Goal: Task Accomplishment & Management: Manage account settings

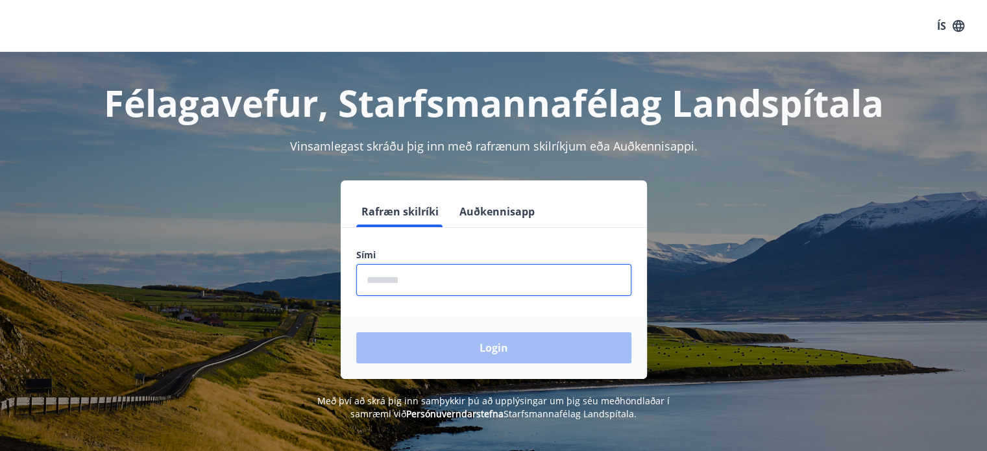
click at [381, 281] on input "phone" at bounding box center [493, 280] width 275 height 32
type input "*"
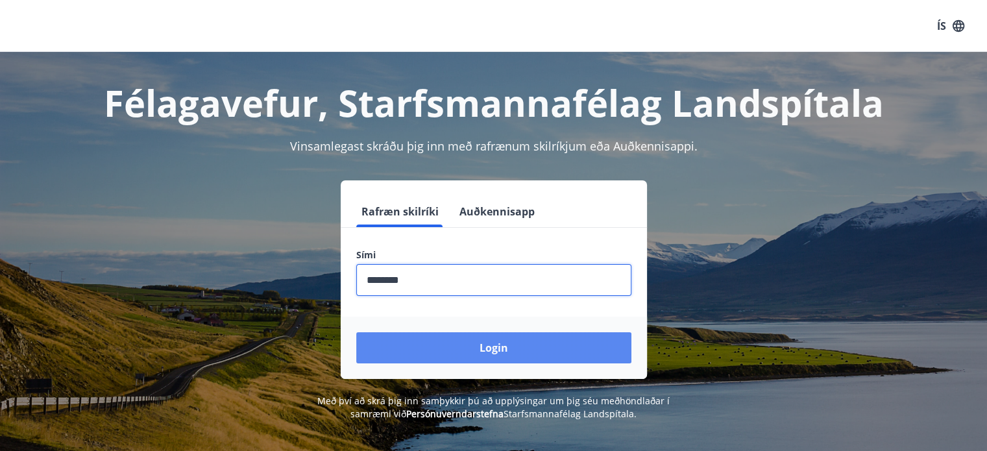
type input "********"
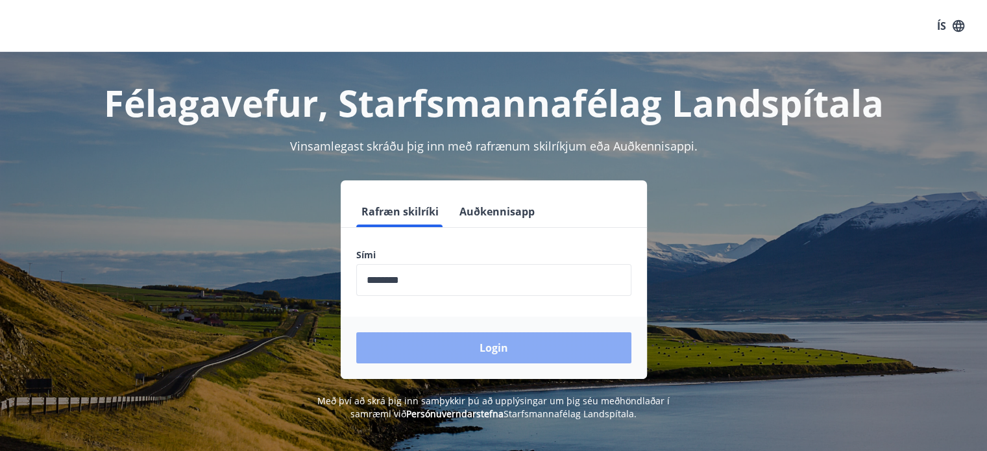
click at [499, 350] on button "Login" at bounding box center [493, 347] width 275 height 31
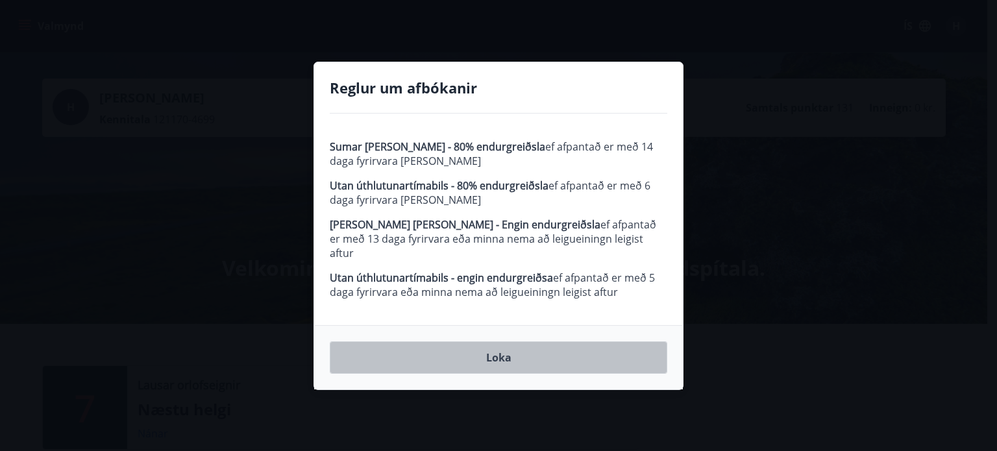
click at [499, 350] on button "Loka" at bounding box center [498, 357] width 337 height 32
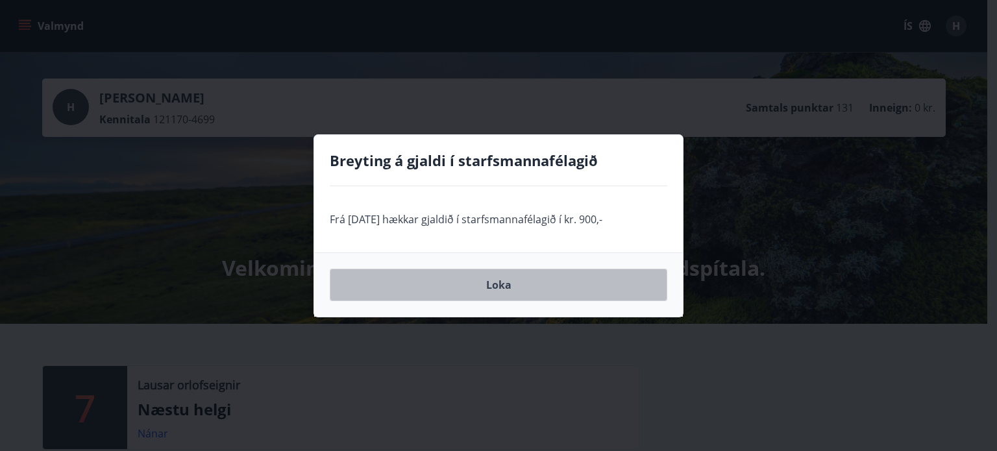
click at [492, 284] on button "Loka" at bounding box center [498, 285] width 337 height 32
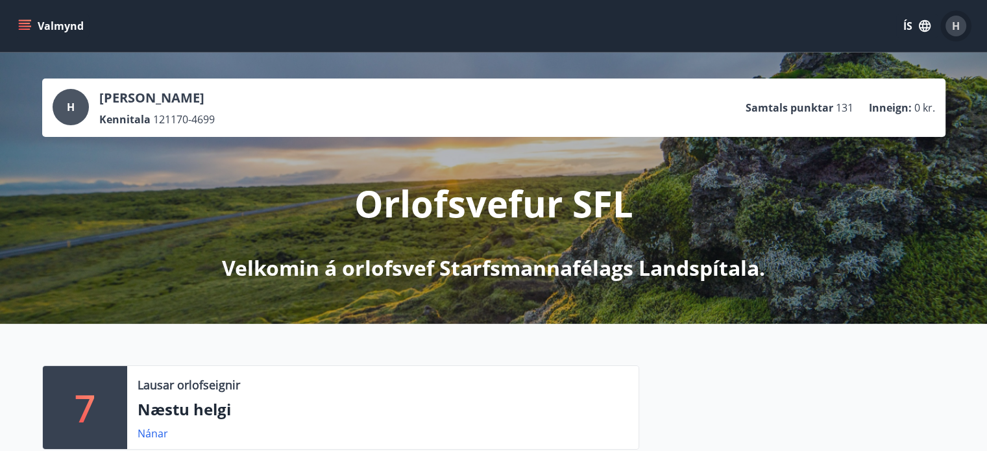
click at [954, 30] on span "H" at bounding box center [956, 26] width 8 height 14
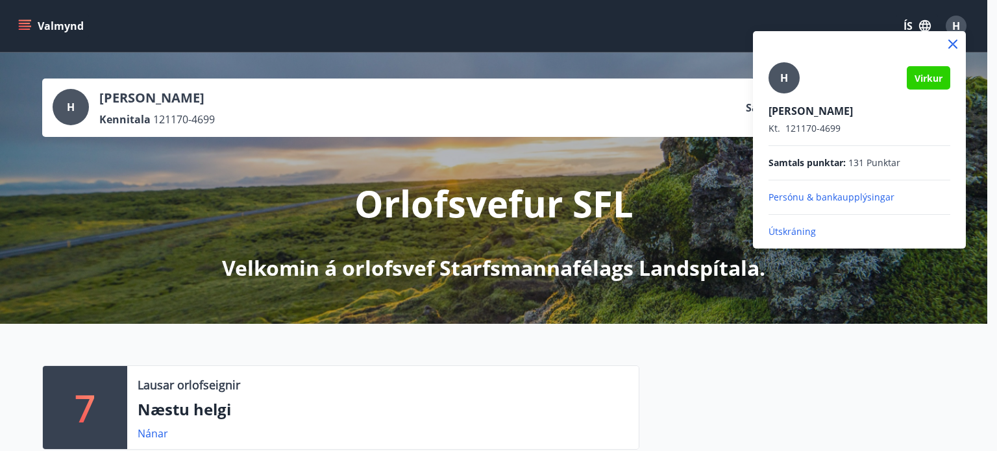
click at [790, 236] on p "Útskráning" at bounding box center [859, 231] width 182 height 13
